Goal: Task Accomplishment & Management: Use online tool/utility

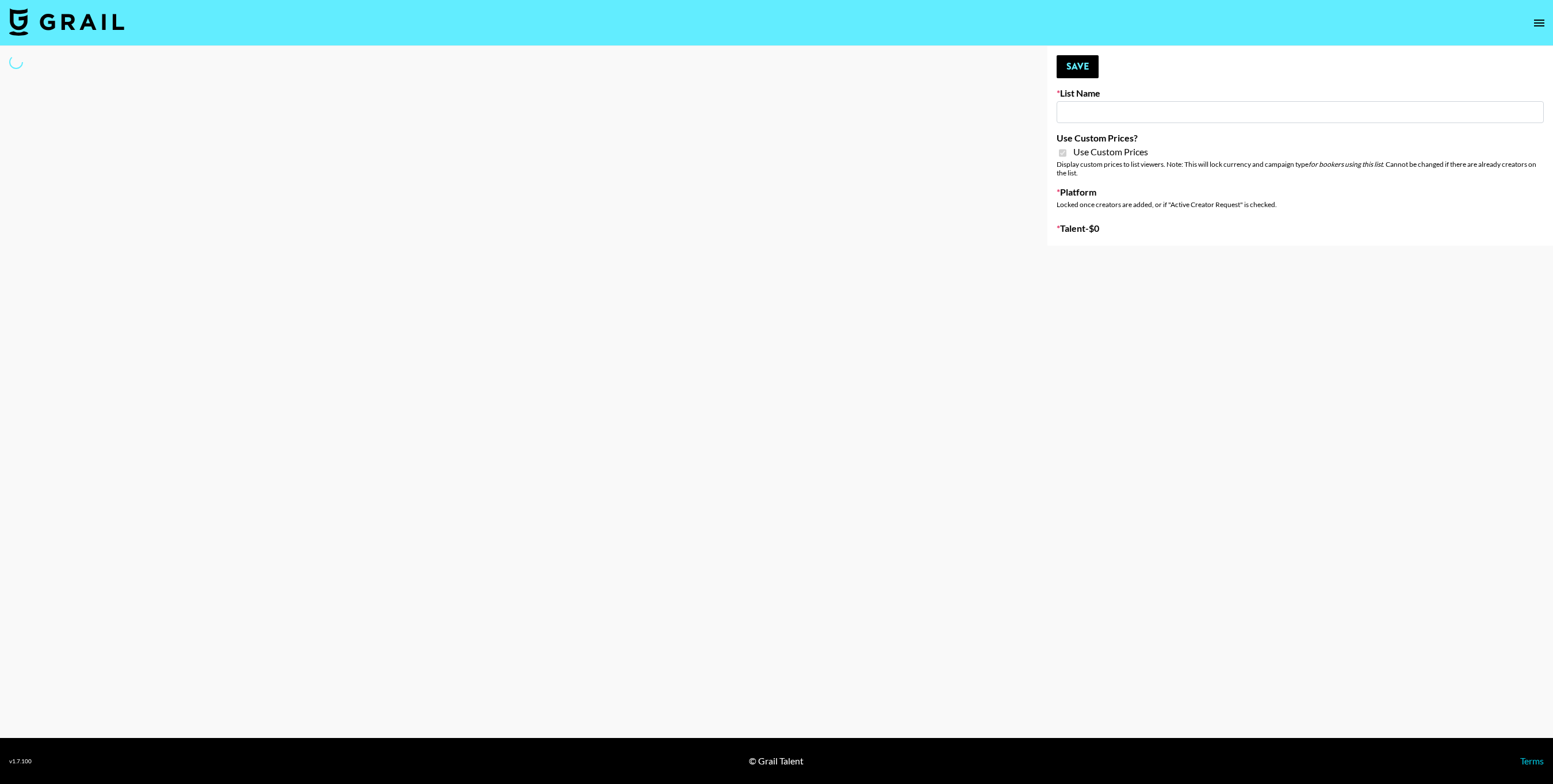
type input "D&B"
checkbox input "true"
select select "Brand"
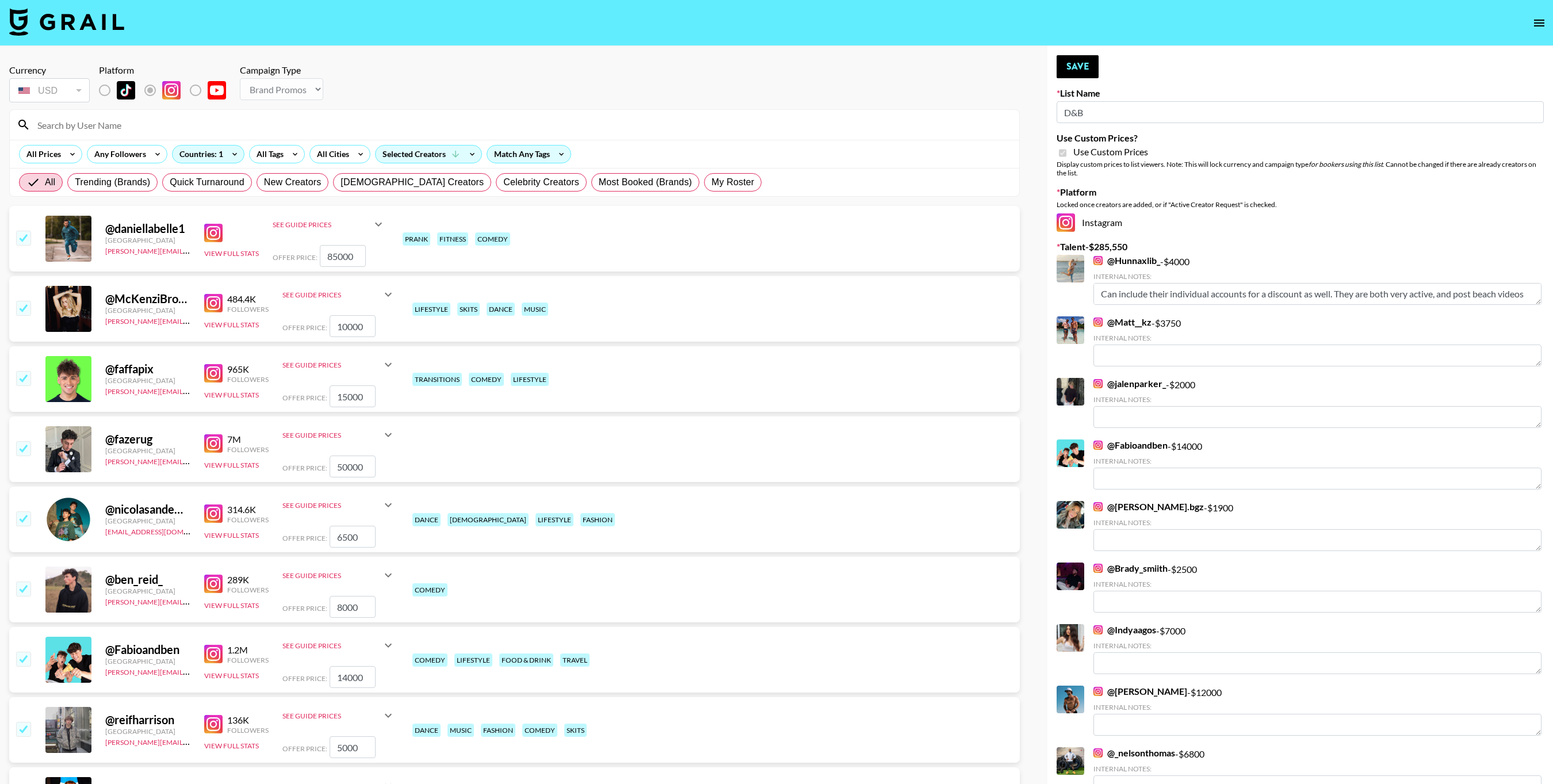
click at [343, 126] on input at bounding box center [521, 124] width 981 height 18
type input "[PERSON_NAME]"
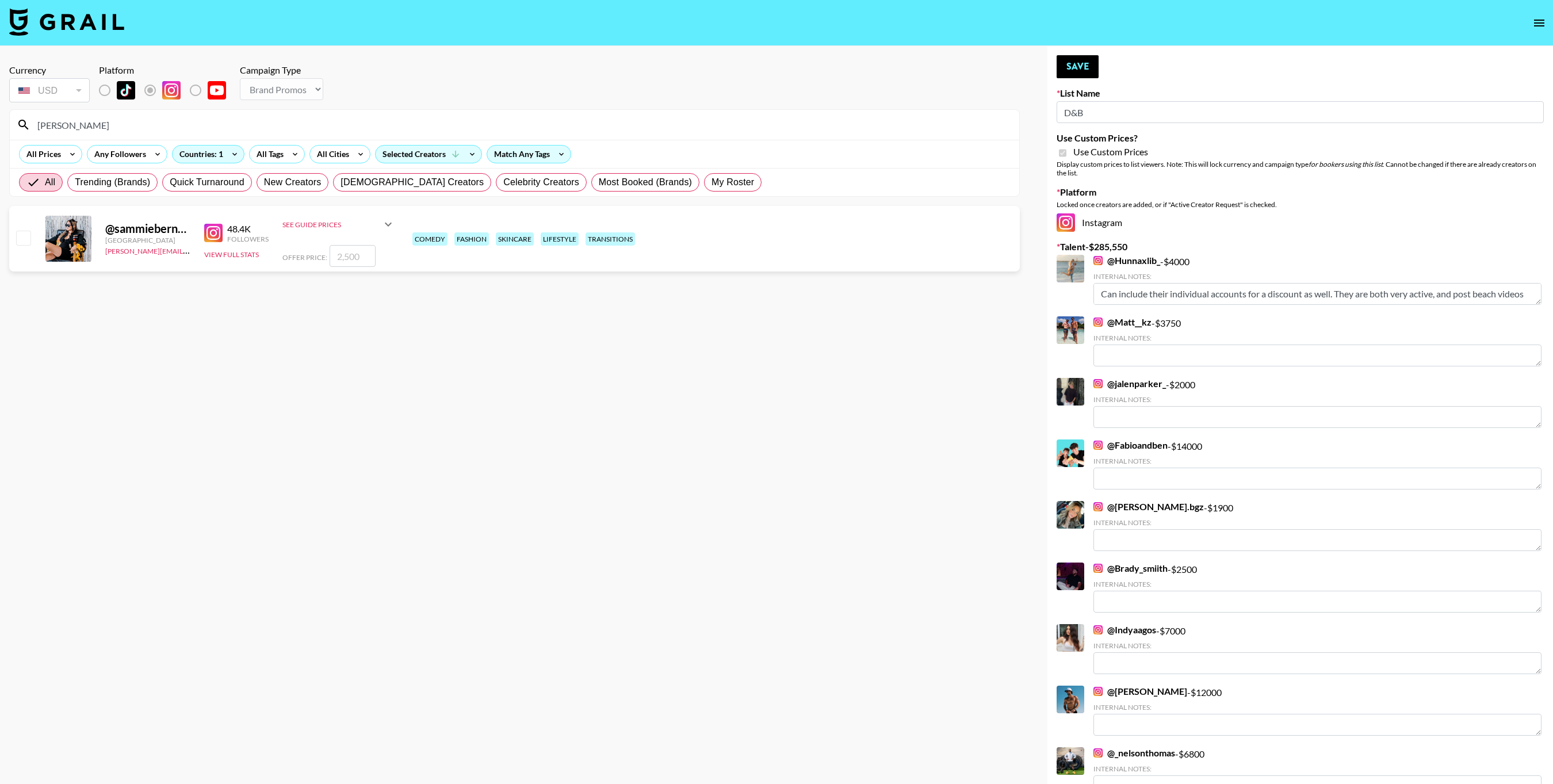
click at [22, 239] on input "checkbox" at bounding box center [23, 237] width 13 height 13
checkbox input "true"
type input "2500"
click at [370, 343] on section "Currency USD USD ​ Platform Campaign Type Choose Type... Song Promos Brand Prom…" at bounding box center [514, 401] width 1010 height 692
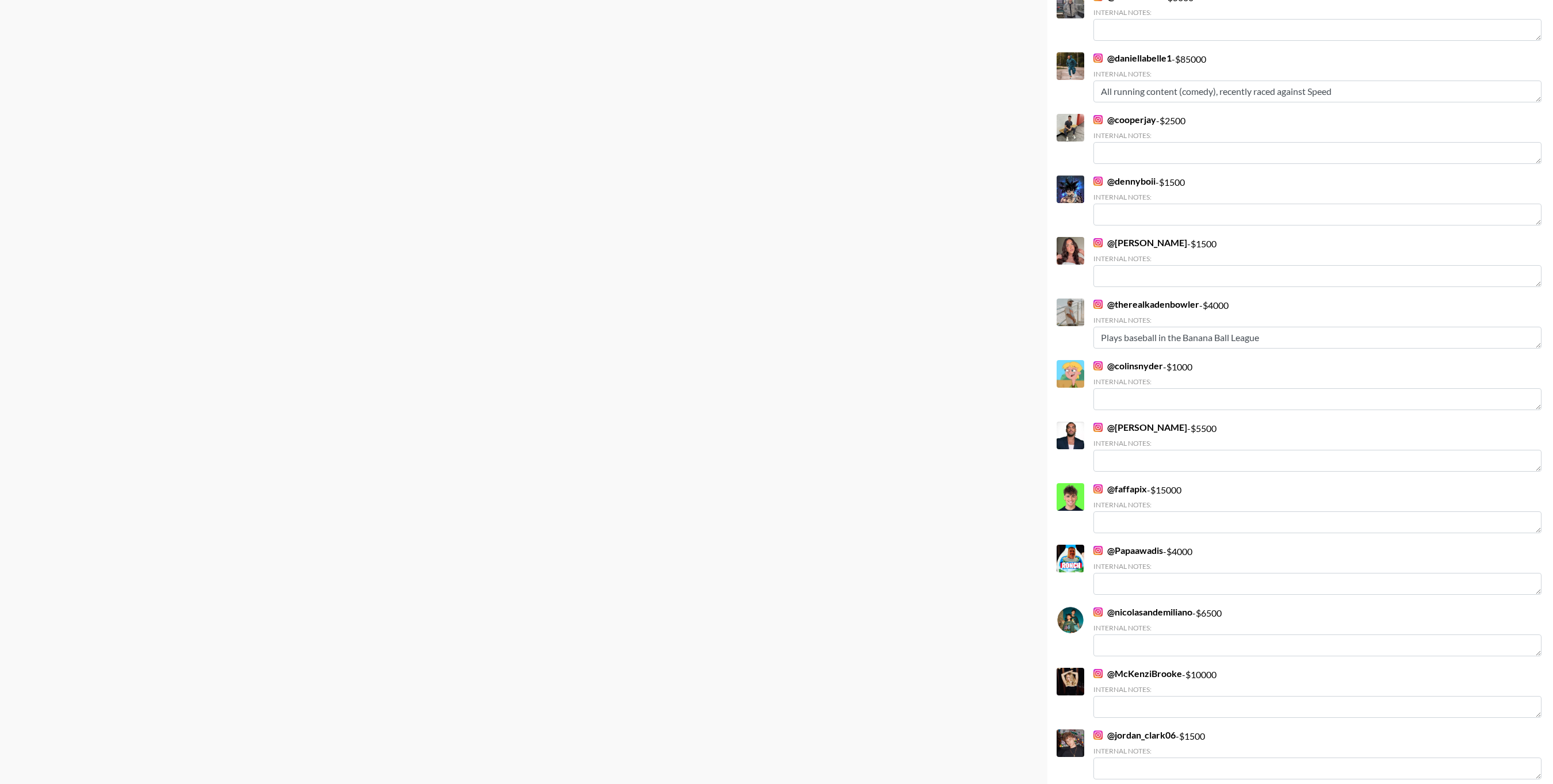
scroll to position [1437, 0]
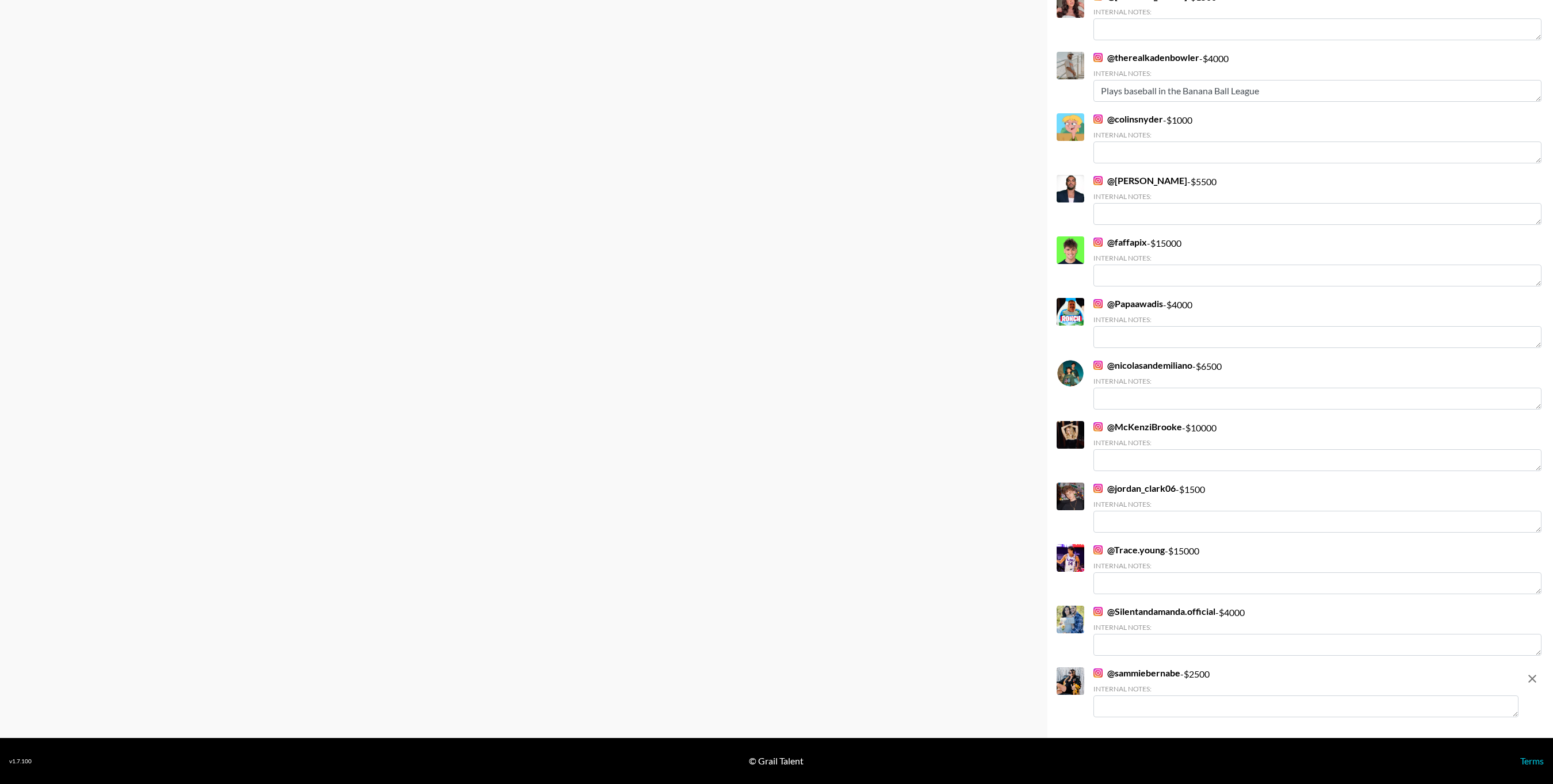
click at [1129, 703] on textarea at bounding box center [1306, 706] width 425 height 22
paste textarea "[URL][DOMAIN_NAME]"
type textarea "[URL][DOMAIN_NAME]"
